Goal: Task Accomplishment & Management: Manage account settings

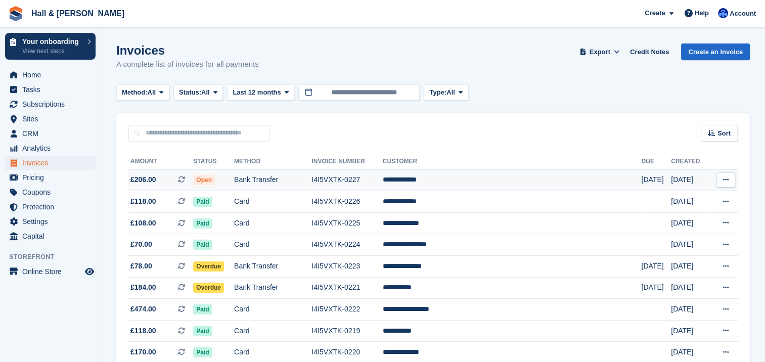
click at [266, 180] on td "Bank Transfer" at bounding box center [272, 180] width 77 height 22
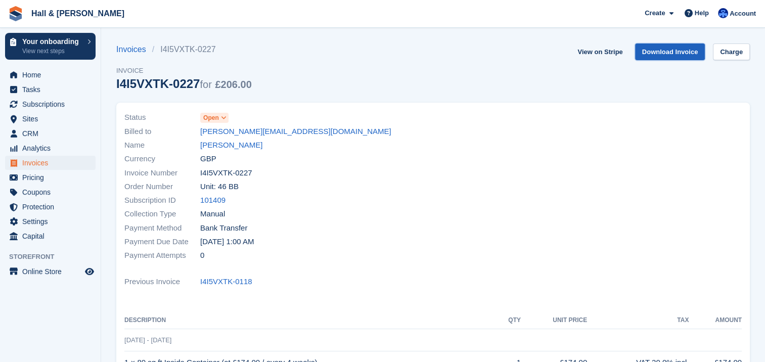
click at [675, 53] on link "Download Invoice" at bounding box center [670, 51] width 70 height 17
drag, startPoint x: 272, startPoint y: 132, endPoint x: 192, endPoint y: 136, distance: 80.5
click at [192, 136] on div "Billed to patricksieff@me.com" at bounding box center [275, 131] width 303 height 14
copy div "patricksieff@me.com"
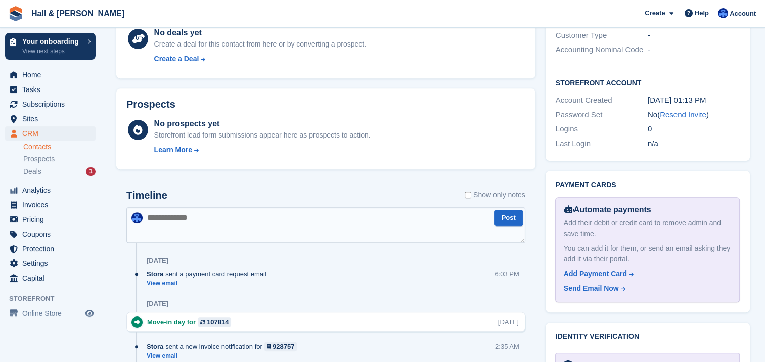
scroll to position [455, 0]
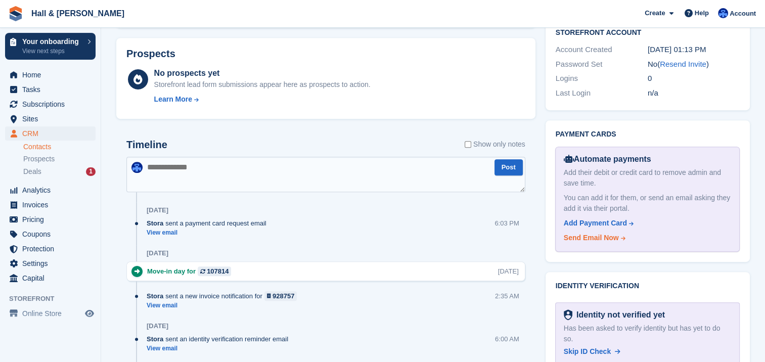
click at [585, 233] on div "Send Email Now" at bounding box center [591, 238] width 55 height 11
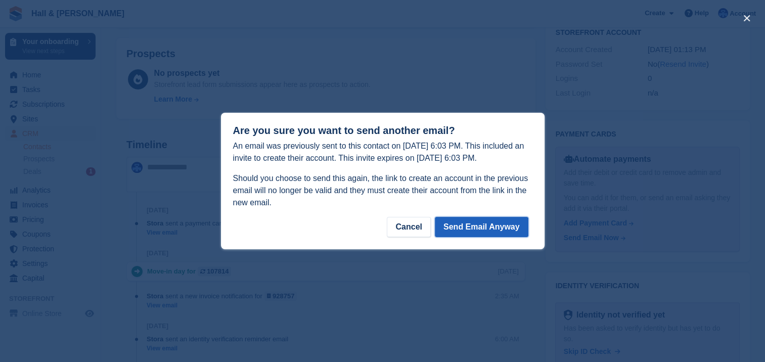
click at [512, 226] on button "Send Email Anyway" at bounding box center [482, 227] width 94 height 20
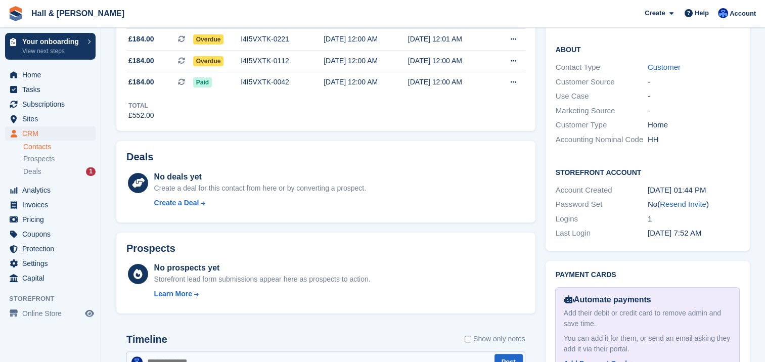
scroll to position [354, 0]
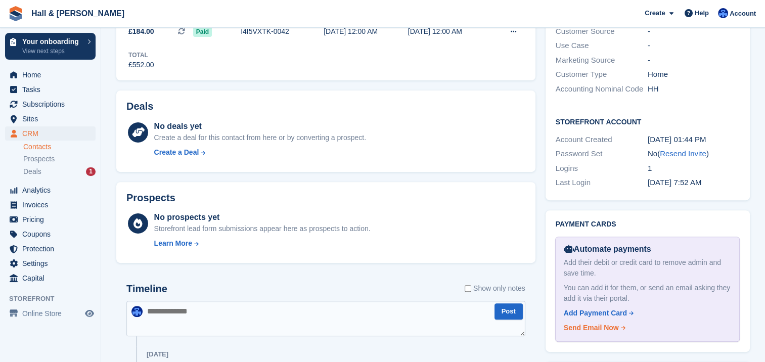
click at [589, 322] on div "Send Email Now" at bounding box center [591, 327] width 55 height 11
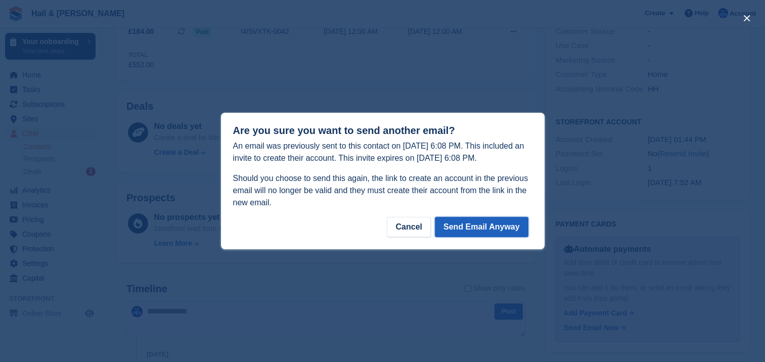
click at [485, 231] on button "Send Email Anyway" at bounding box center [482, 227] width 94 height 20
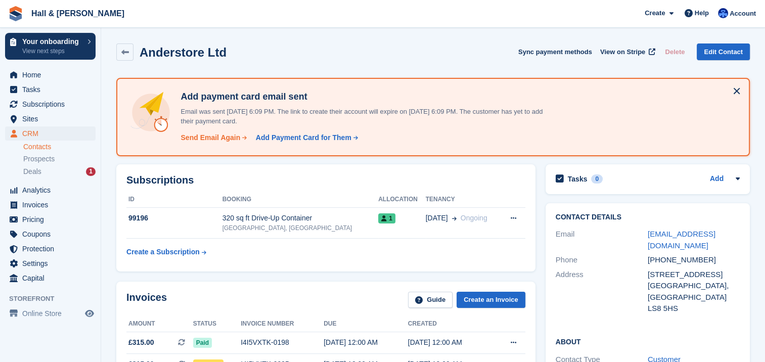
click at [221, 136] on div "Send Email Again" at bounding box center [210, 137] width 60 height 11
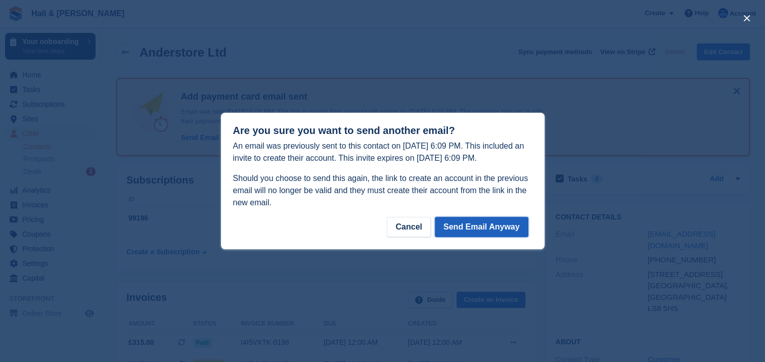
click at [463, 229] on button "Send Email Anyway" at bounding box center [482, 227] width 94 height 20
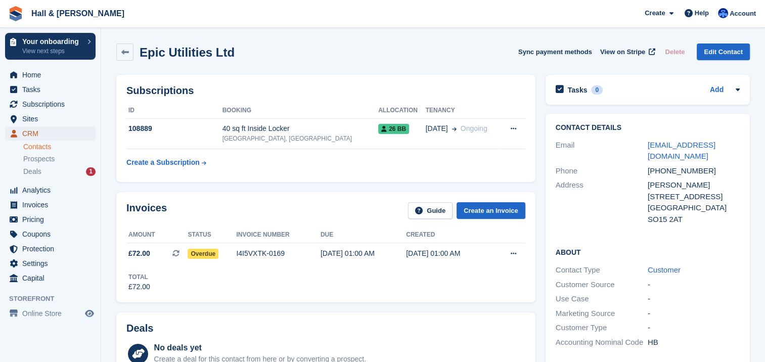
click at [27, 132] on span "CRM" at bounding box center [52, 133] width 61 height 14
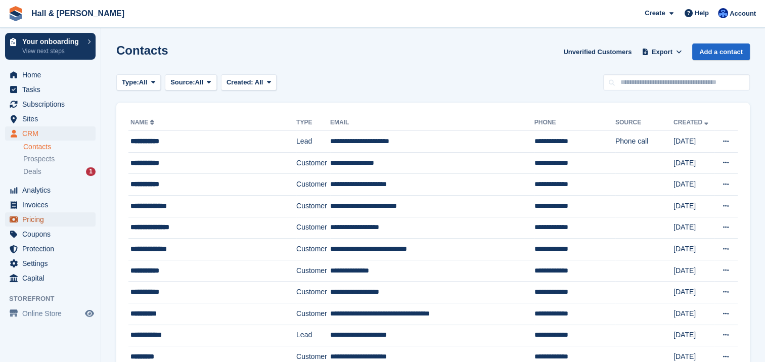
click at [40, 219] on span "Pricing" at bounding box center [52, 219] width 61 height 14
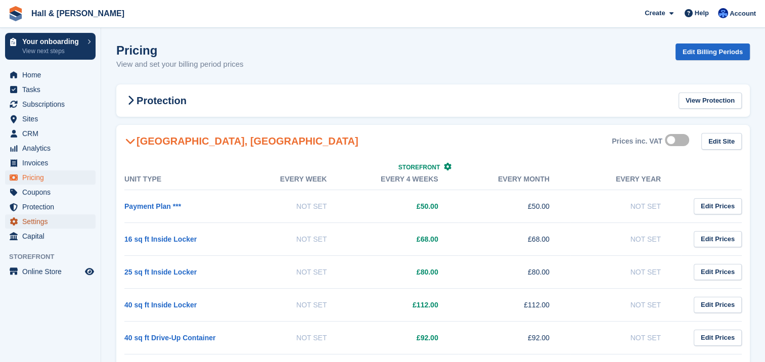
click at [34, 220] on span "Settings" at bounding box center [52, 221] width 61 height 14
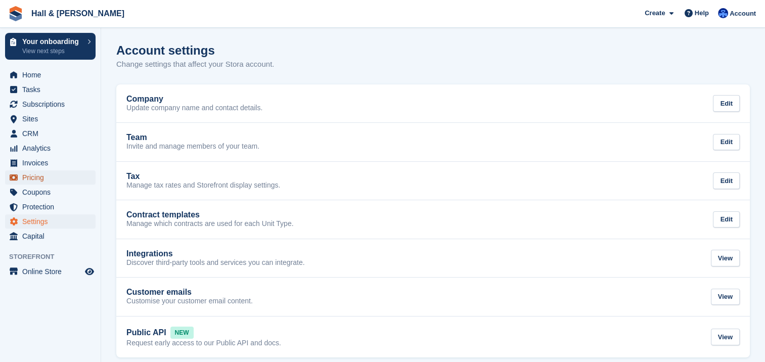
click at [26, 179] on span "Pricing" at bounding box center [52, 177] width 61 height 14
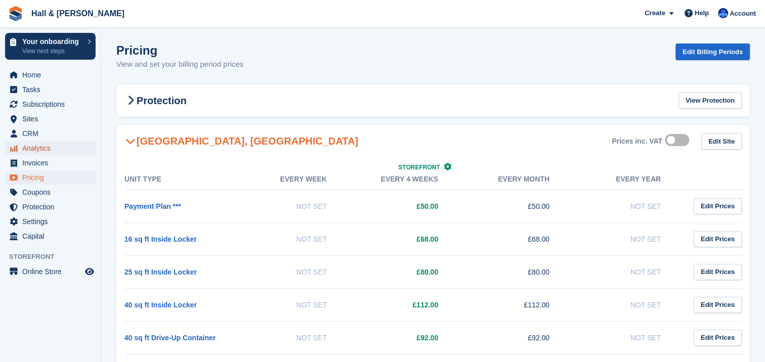
click at [32, 148] on span "Analytics" at bounding box center [52, 148] width 61 height 14
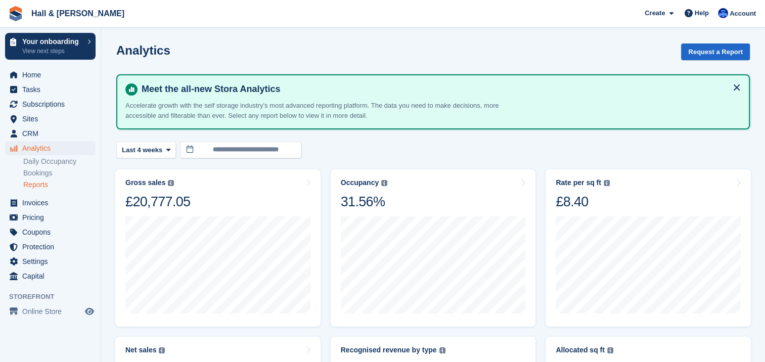
click at [42, 184] on link "Reports" at bounding box center [59, 185] width 72 height 10
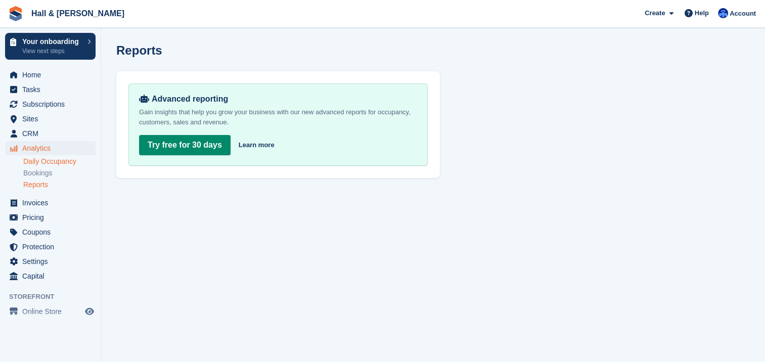
click at [43, 162] on link "Daily Occupancy" at bounding box center [59, 162] width 72 height 10
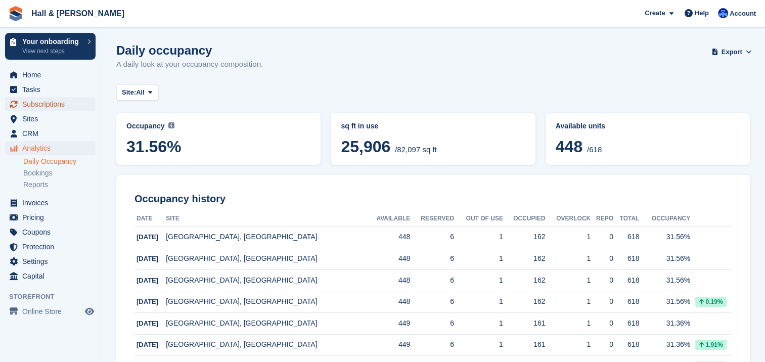
click at [32, 103] on span "Subscriptions" at bounding box center [52, 104] width 61 height 14
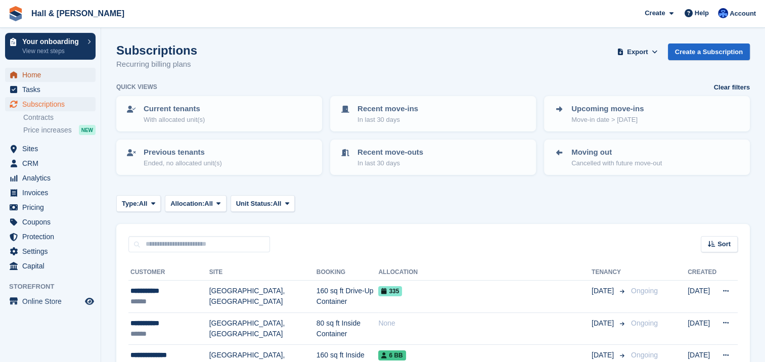
click at [34, 76] on span "Home" at bounding box center [52, 75] width 61 height 14
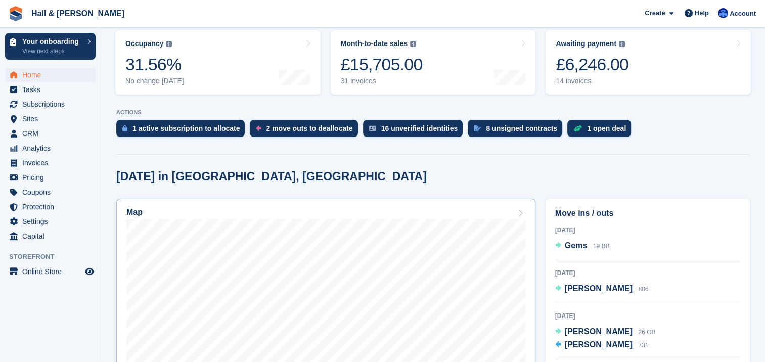
scroll to position [111, 0]
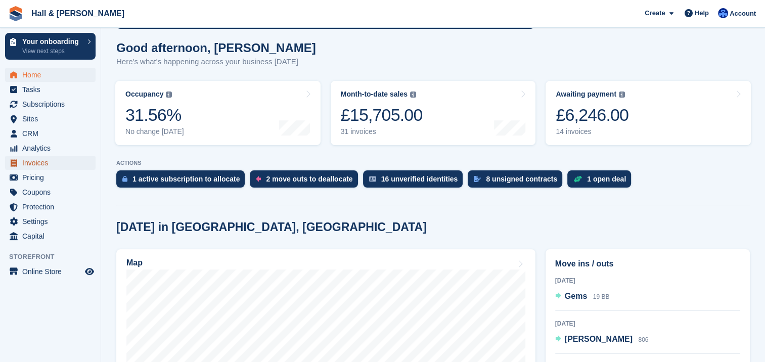
click at [27, 165] on span "Invoices" at bounding box center [52, 163] width 61 height 14
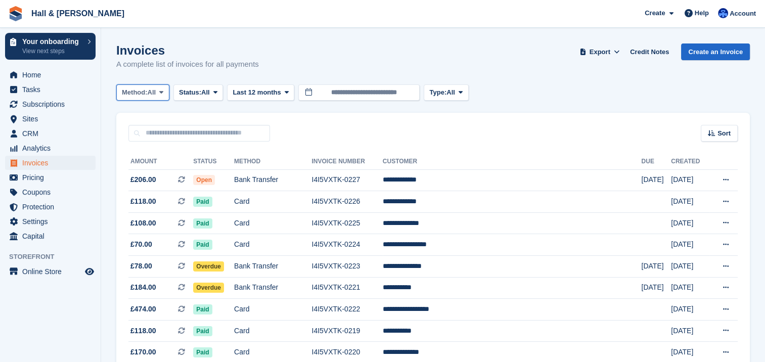
click at [163, 95] on icon at bounding box center [161, 92] width 4 height 7
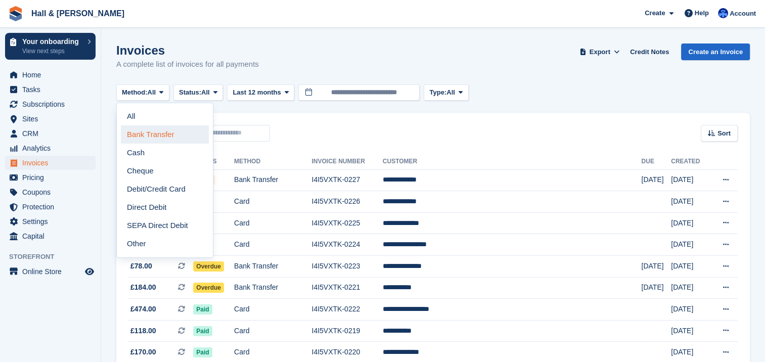
click at [152, 132] on link "Bank Transfer" at bounding box center [165, 134] width 88 height 18
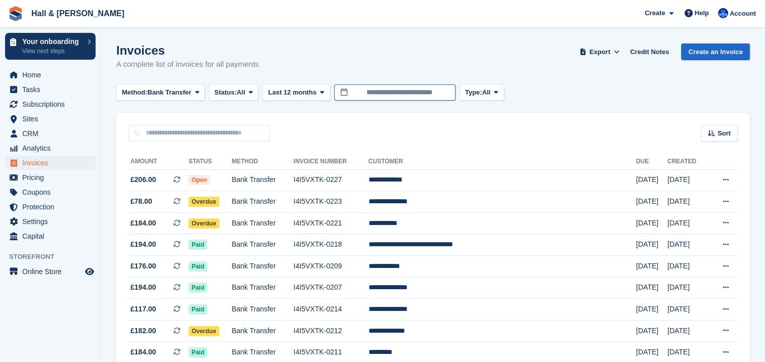
click at [337, 92] on input "**********" at bounding box center [394, 92] width 121 height 17
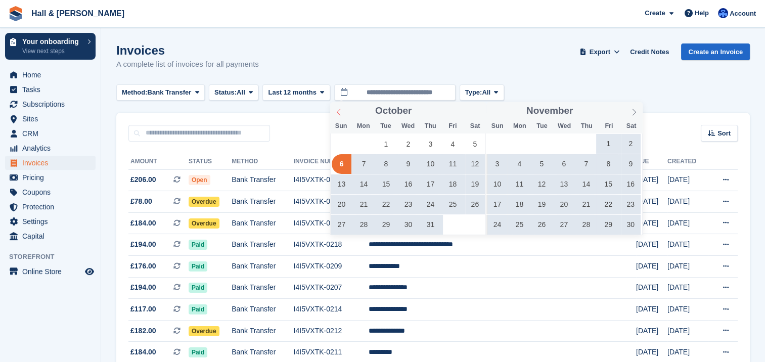
click at [339, 114] on icon at bounding box center [339, 112] width 4 height 7
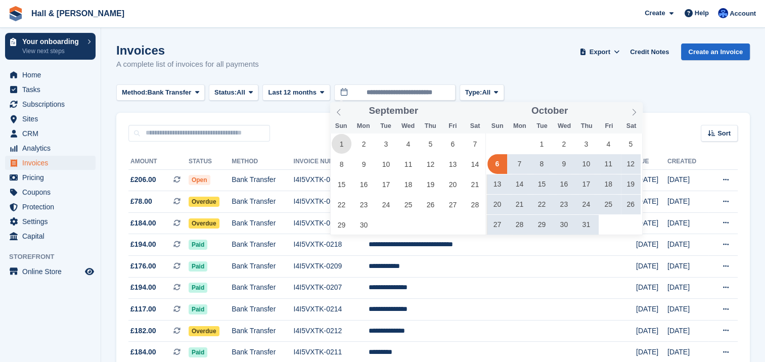
click at [340, 142] on span "1" at bounding box center [342, 144] width 20 height 20
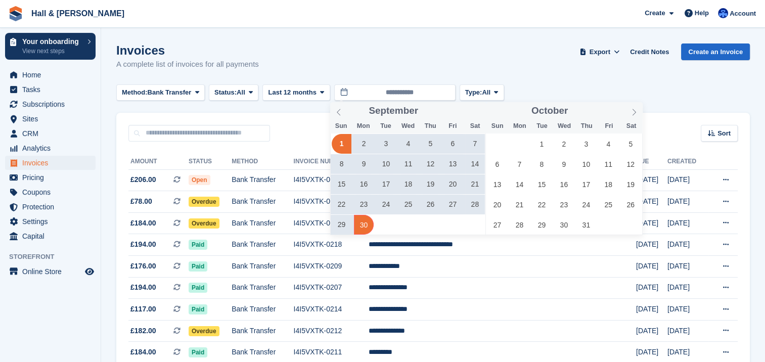
click at [364, 225] on span "30" at bounding box center [364, 225] width 20 height 20
type input "**********"
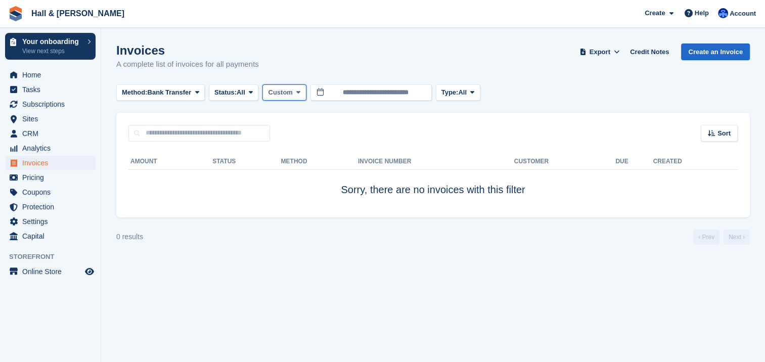
click at [297, 90] on icon at bounding box center [298, 92] width 4 height 7
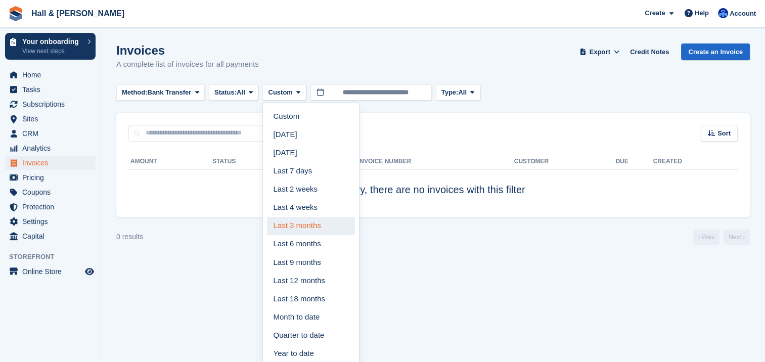
click at [302, 226] on link "Last 3 months" at bounding box center [311, 226] width 88 height 18
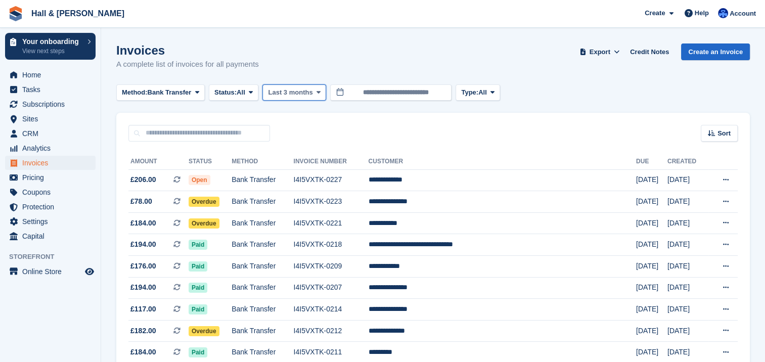
click at [316, 94] on icon at bounding box center [318, 92] width 4 height 7
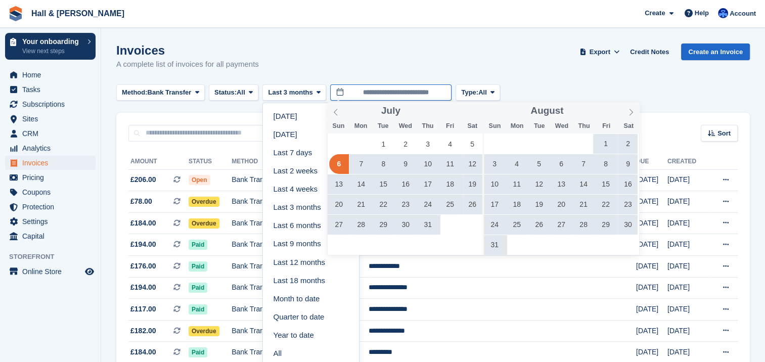
click at [409, 95] on input "**********" at bounding box center [390, 92] width 121 height 17
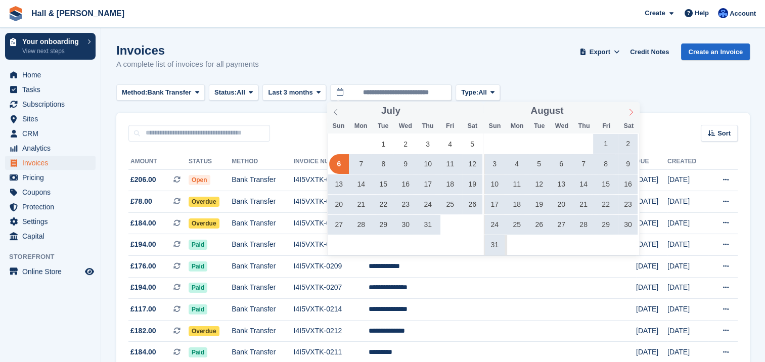
click at [628, 115] on icon at bounding box center [630, 112] width 7 height 7
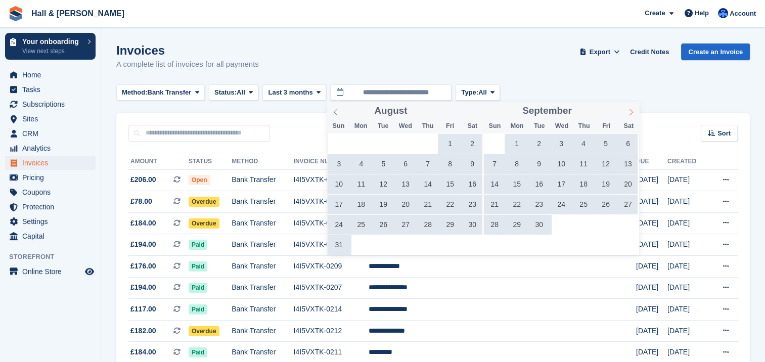
click at [628, 115] on icon at bounding box center [630, 112] width 7 height 7
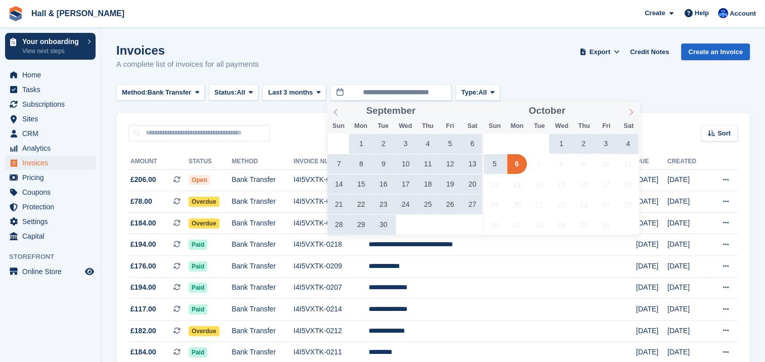
click at [629, 115] on icon at bounding box center [630, 112] width 7 height 7
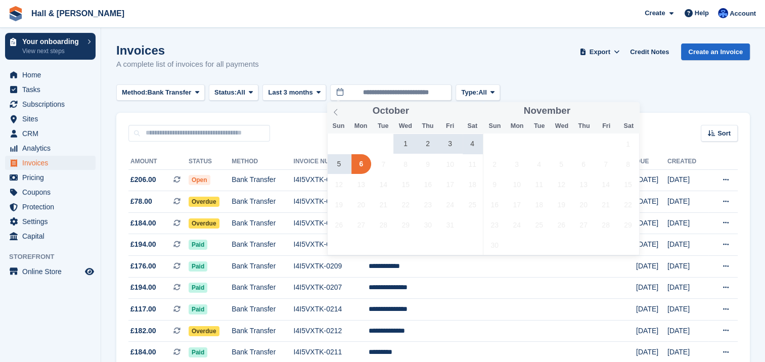
click at [404, 146] on span "1" at bounding box center [406, 144] width 20 height 20
click at [358, 168] on span "6" at bounding box center [361, 164] width 20 height 20
type input "**********"
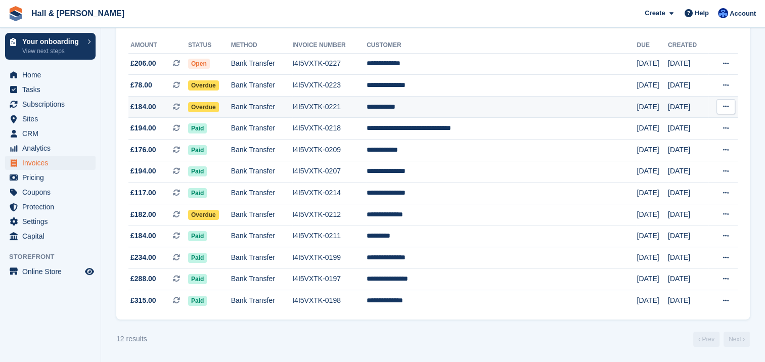
scroll to position [16, 0]
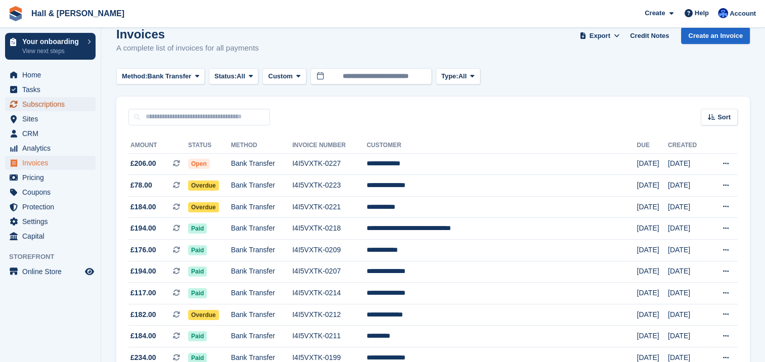
click at [36, 105] on span "Subscriptions" at bounding box center [52, 104] width 61 height 14
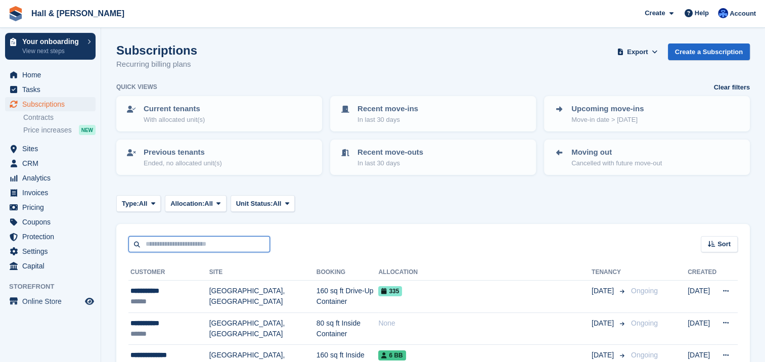
click at [150, 245] on input "text" at bounding box center [199, 244] width 142 height 17
type input "**********"
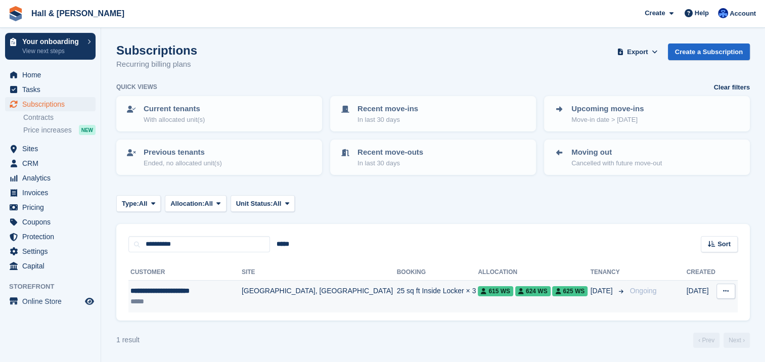
click at [397, 291] on td "25 sq ft Inside Locker × 3" at bounding box center [437, 297] width 81 height 32
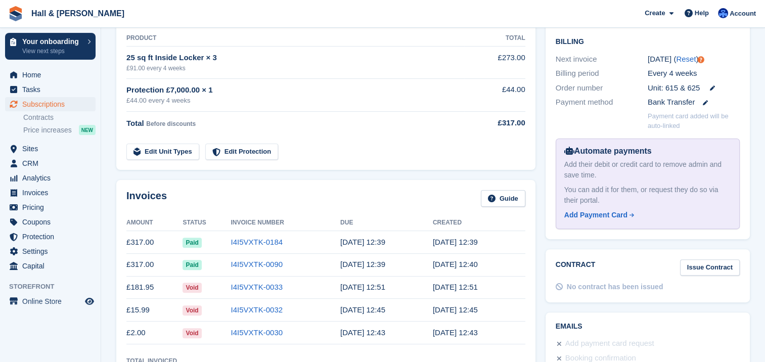
scroll to position [303, 0]
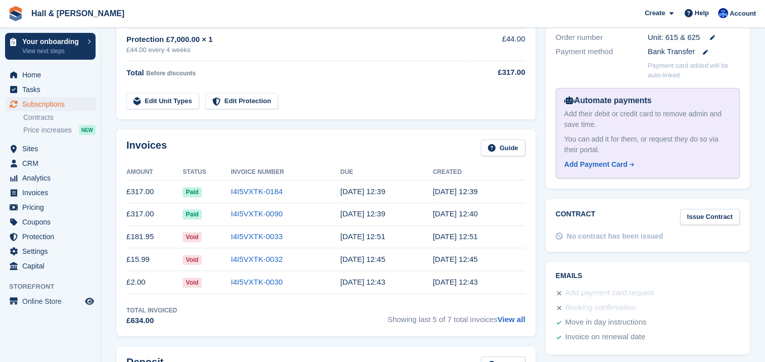
click at [192, 214] on span "Paid" at bounding box center [191, 214] width 19 height 10
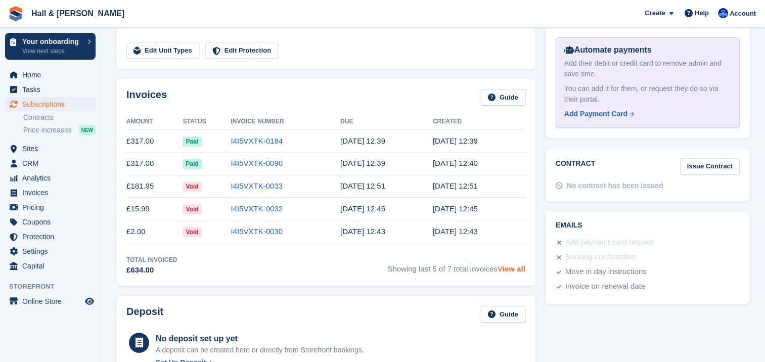
click at [503, 267] on link "View all" at bounding box center [511, 268] width 28 height 9
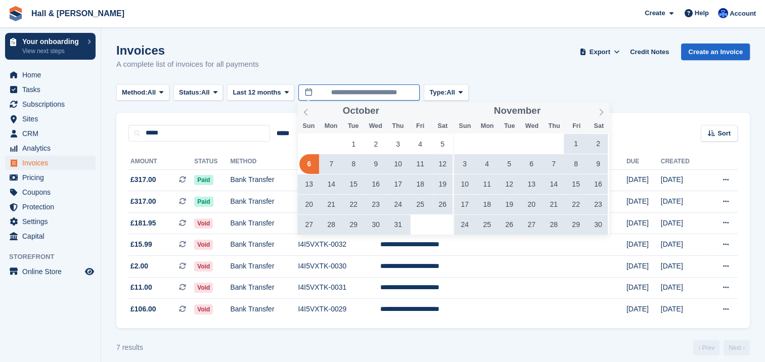
click at [307, 89] on input "**********" at bounding box center [358, 92] width 121 height 17
click at [603, 224] on span "30" at bounding box center [598, 225] width 20 height 20
type input "**********"
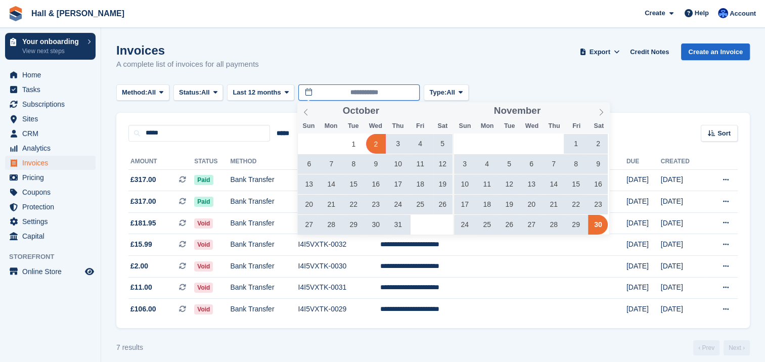
click at [306, 93] on input "**********" at bounding box center [358, 92] width 121 height 17
click at [217, 93] on icon at bounding box center [215, 92] width 4 height 7
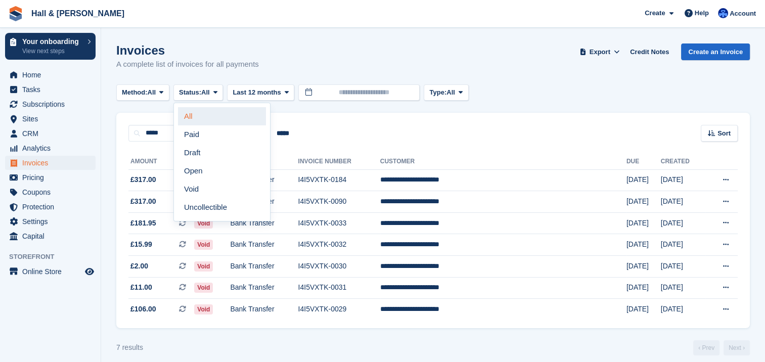
click at [196, 116] on link "All" at bounding box center [222, 116] width 88 height 18
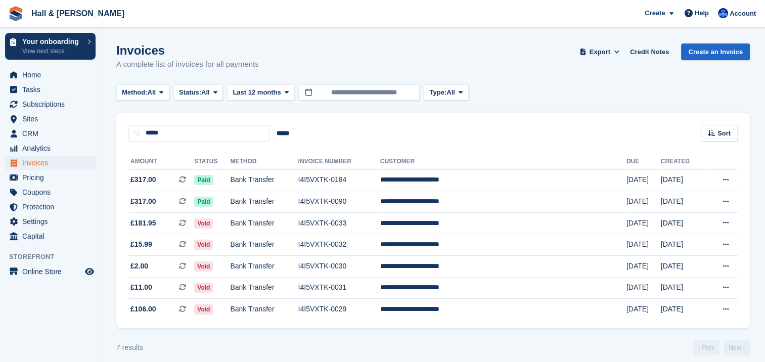
scroll to position [9, 0]
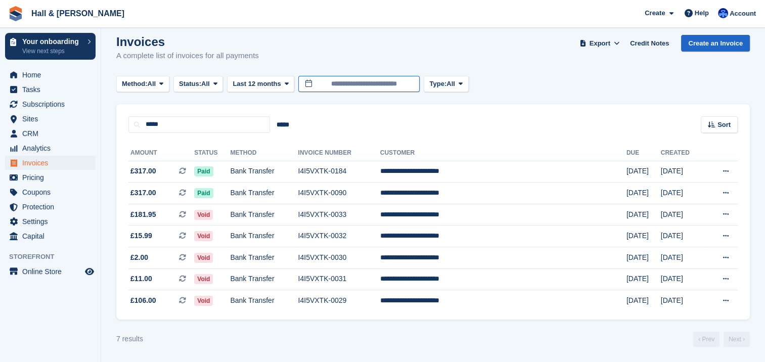
click at [412, 85] on input "**********" at bounding box center [358, 84] width 121 height 17
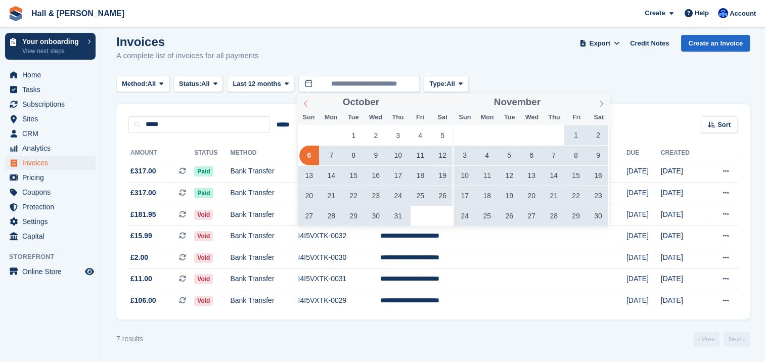
click at [305, 101] on icon at bounding box center [305, 103] width 7 height 7
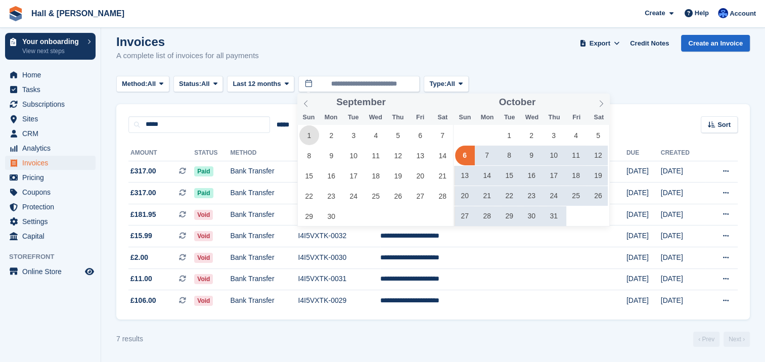
click at [308, 135] on span "1" at bounding box center [309, 135] width 20 height 20
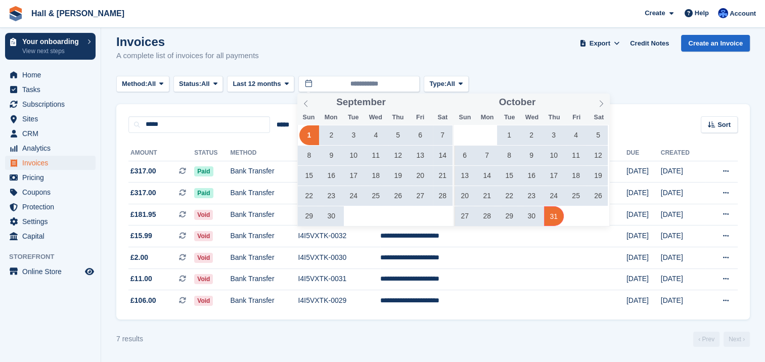
click at [549, 212] on span "31" at bounding box center [554, 216] width 20 height 20
type input "**********"
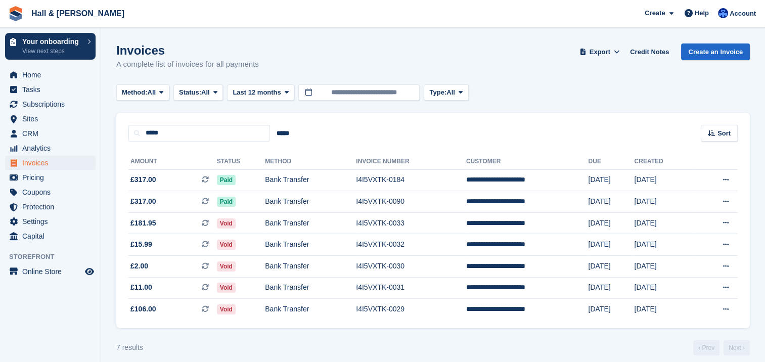
scroll to position [9, 0]
